Goal: Information Seeking & Learning: Learn about a topic

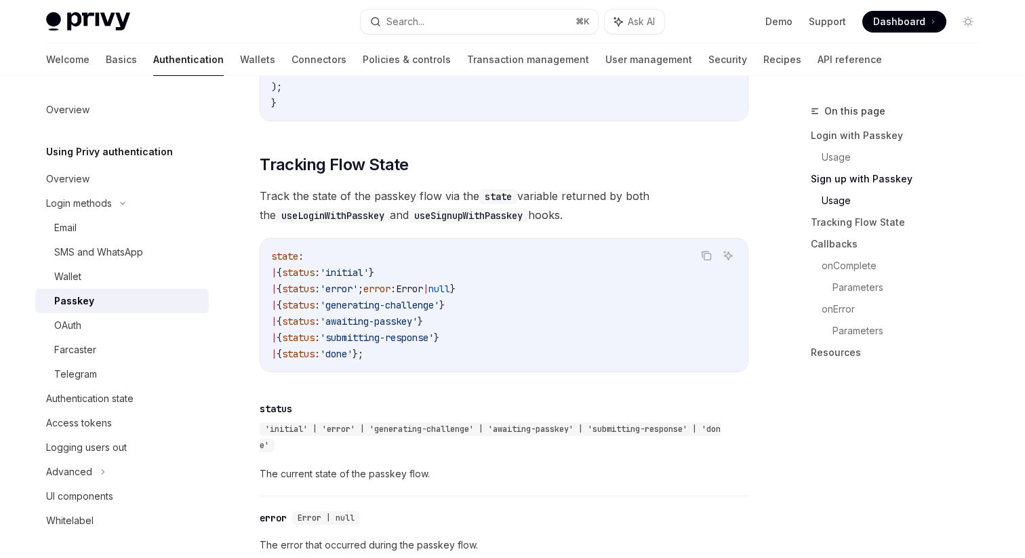
scroll to position [1161, 0]
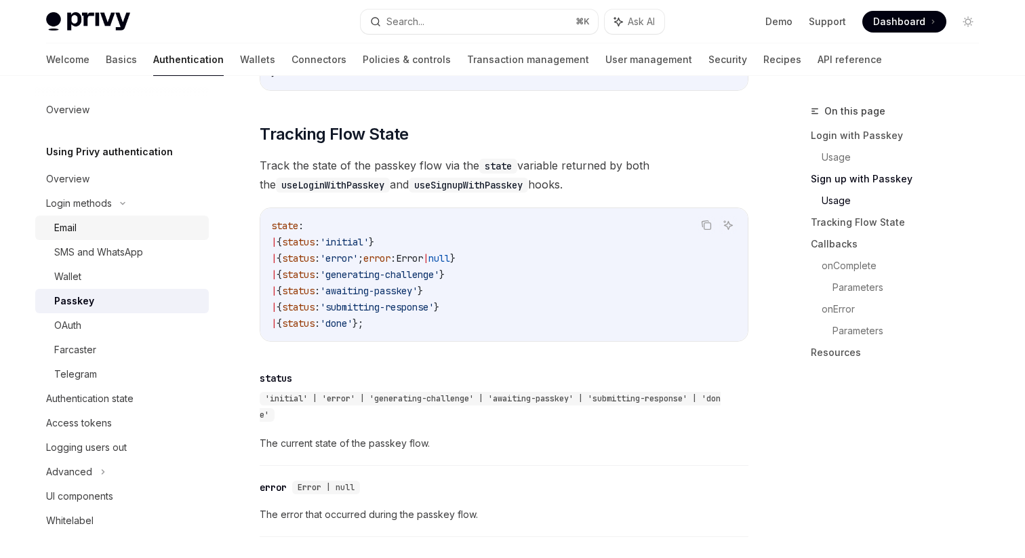
click at [113, 239] on link "Email" at bounding box center [122, 228] width 174 height 24
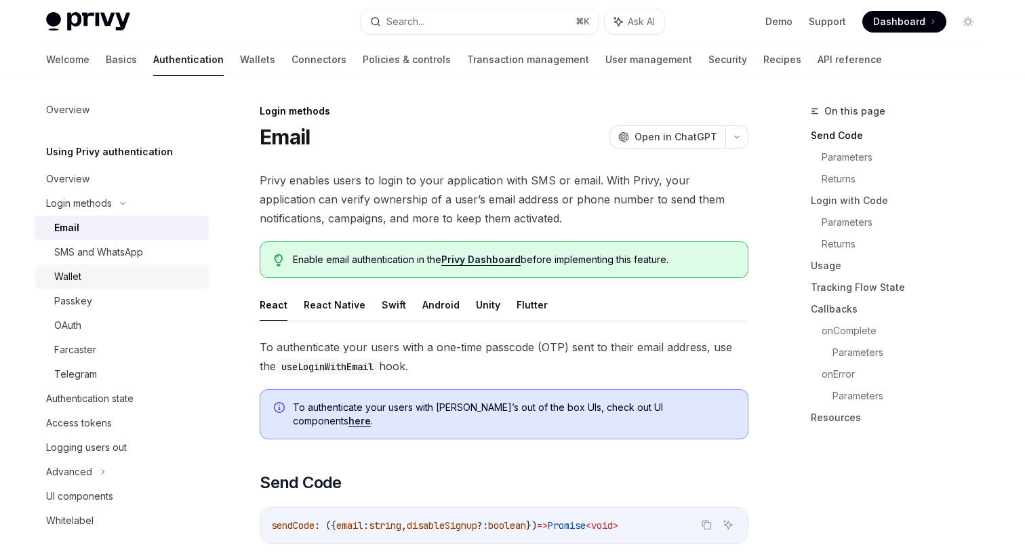
click at [104, 264] on link "Wallet" at bounding box center [122, 276] width 174 height 24
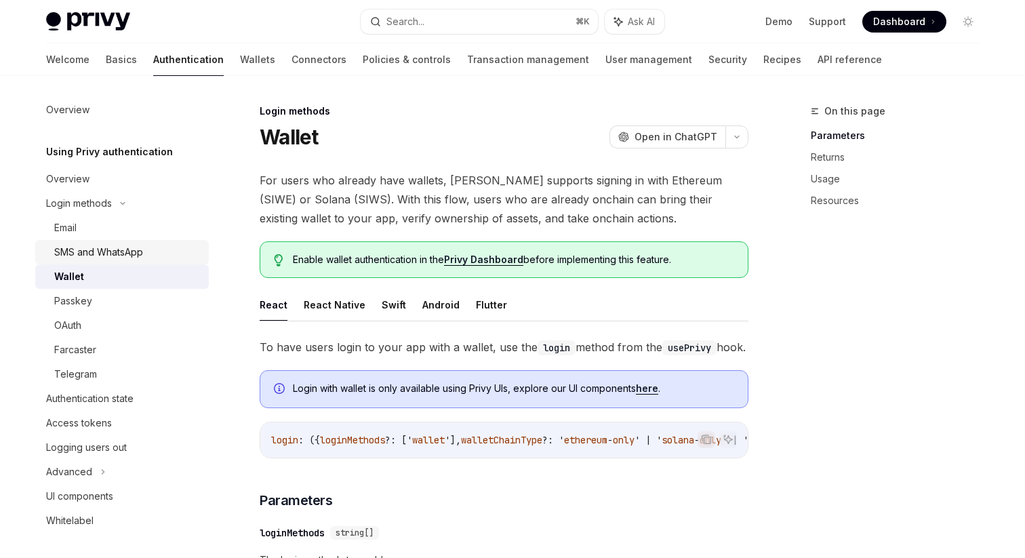
click at [109, 255] on div "SMS and WhatsApp" at bounding box center [98, 252] width 89 height 16
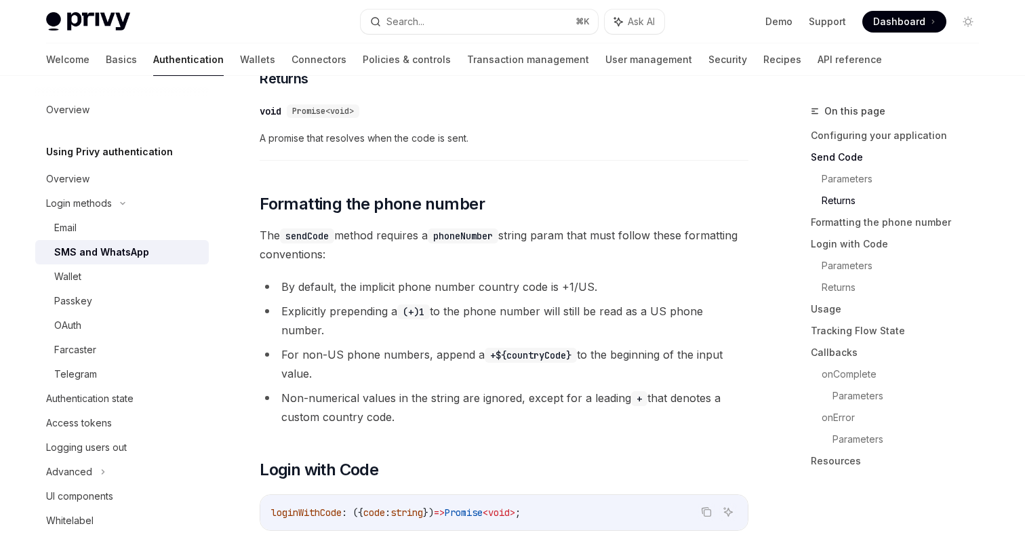
scroll to position [1062, 0]
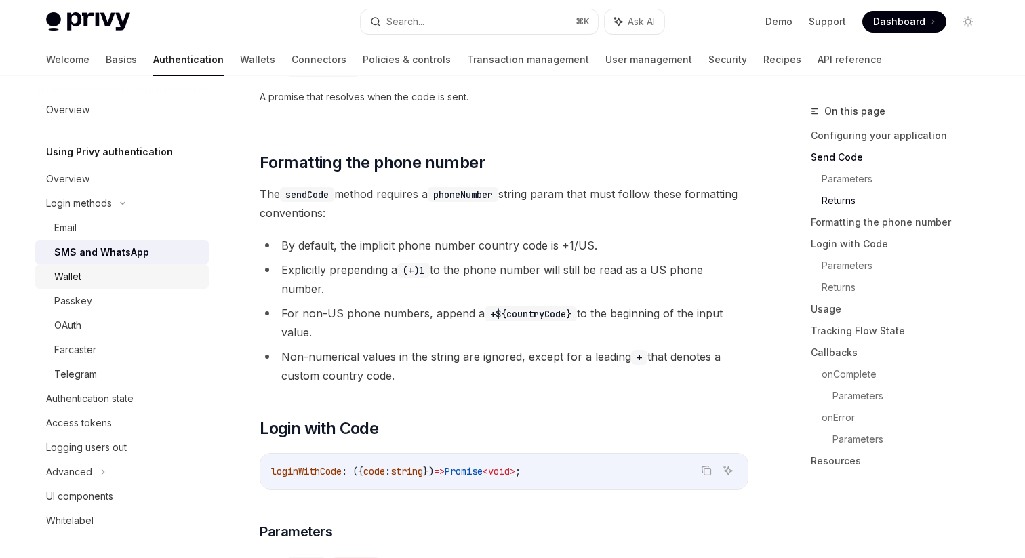
click at [85, 281] on div "Wallet" at bounding box center [127, 276] width 146 height 16
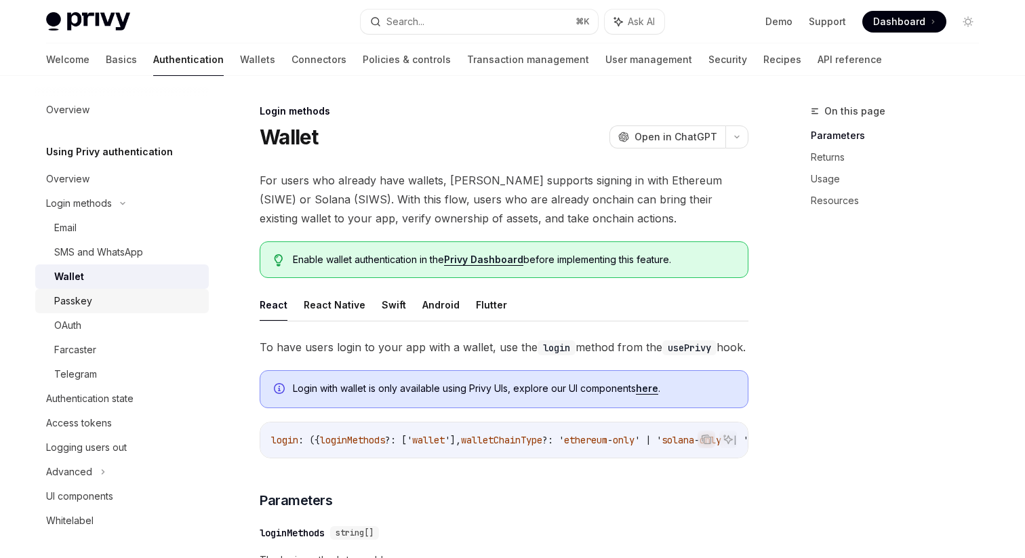
click at [79, 301] on div "Passkey" at bounding box center [73, 301] width 38 height 16
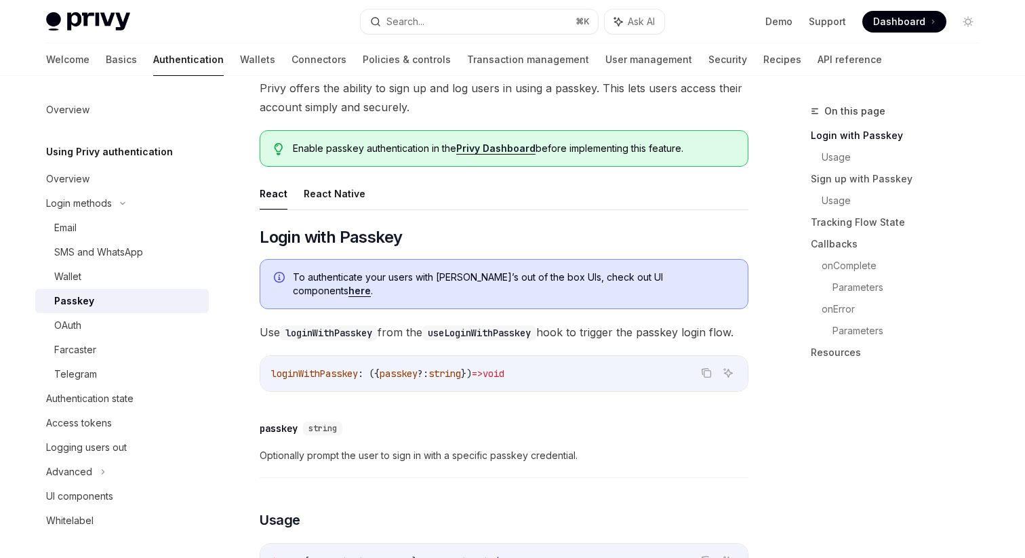
scroll to position [127, 0]
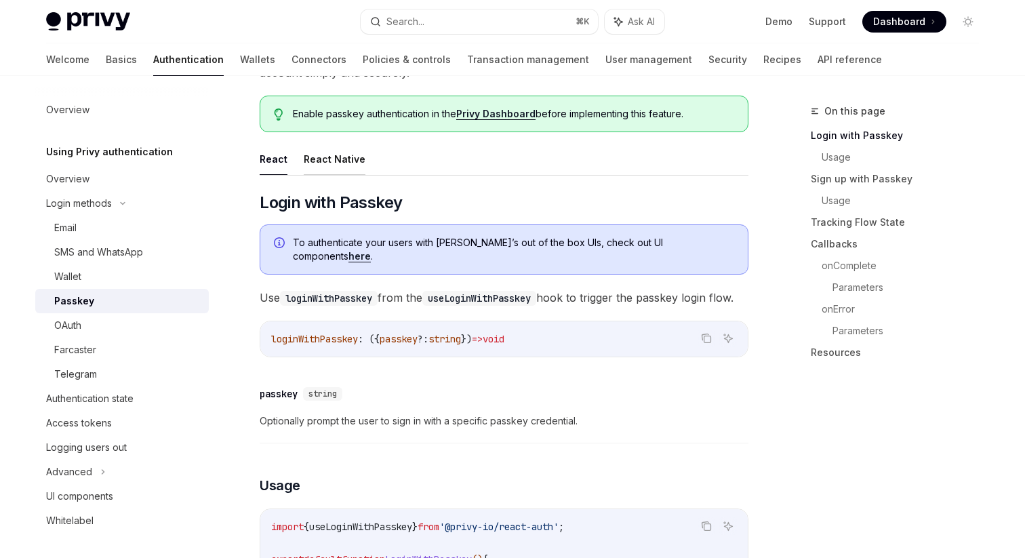
click at [351, 159] on button "React Native" at bounding box center [335, 159] width 62 height 32
type textarea "*"
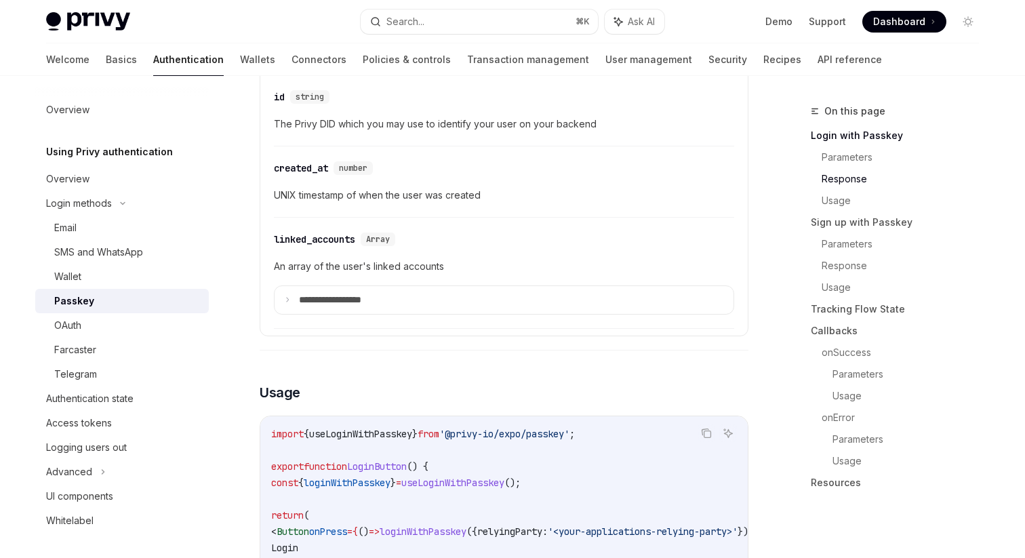
scroll to position [801, 0]
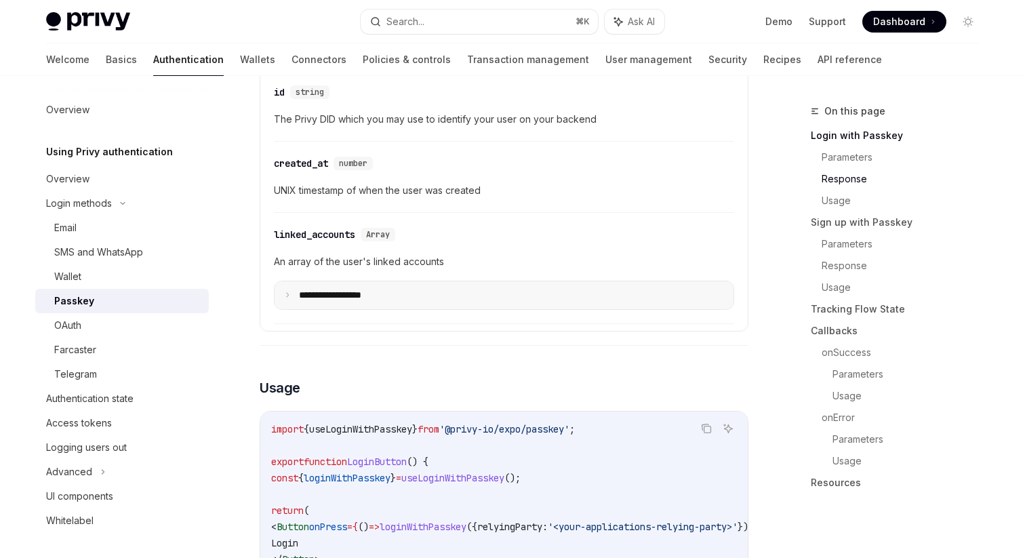
click at [447, 281] on summary "**********" at bounding box center [504, 295] width 459 height 28
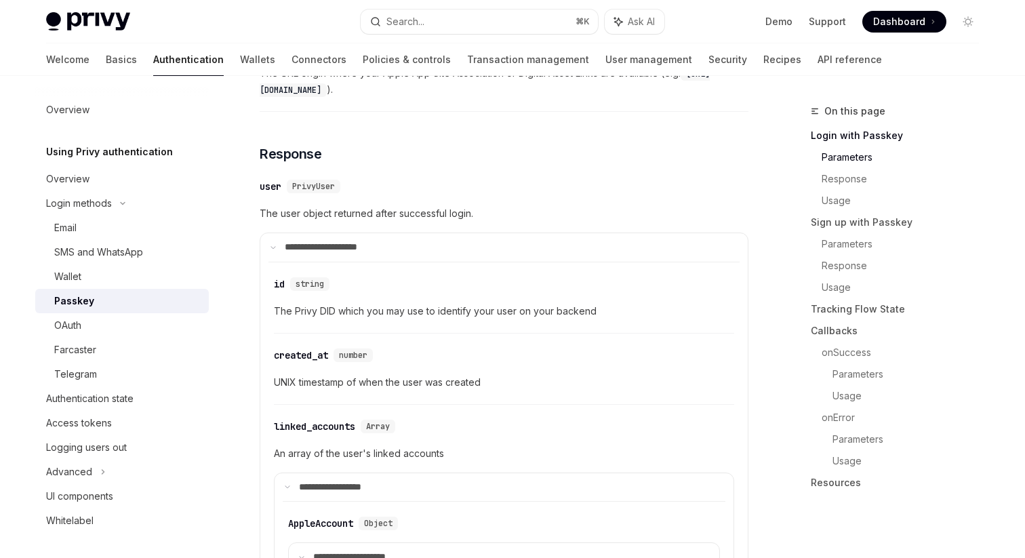
scroll to position [612, 0]
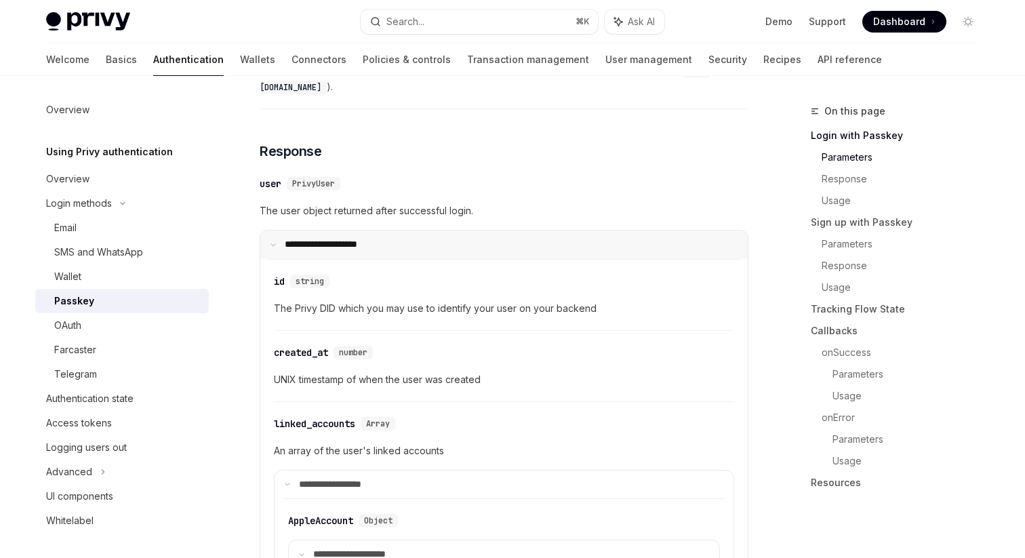
click at [306, 239] on p "**********" at bounding box center [330, 245] width 90 height 12
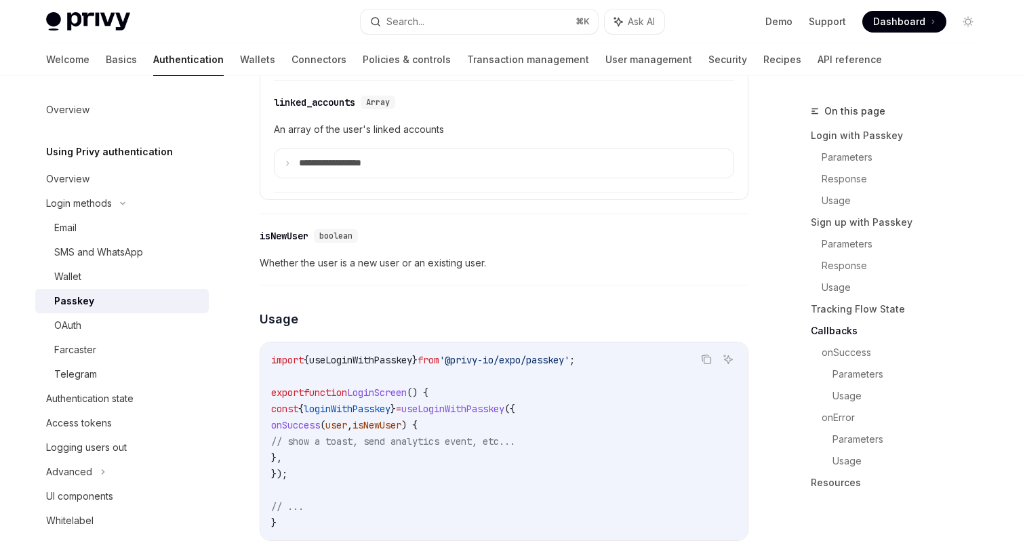
scroll to position [3056, 0]
